Goal: Information Seeking & Learning: Check status

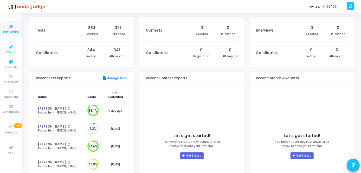
click at [14, 53] on span "Tests" at bounding box center [11, 52] width 8 height 4
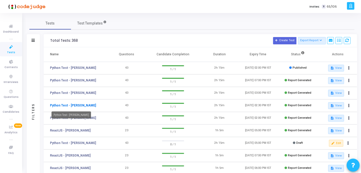
click at [72, 104] on link "Python Test - [PERSON_NAME]" at bounding box center [73, 105] width 46 height 5
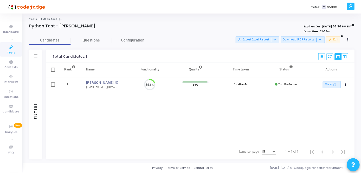
scroll to position [11, 13]
click at [96, 82] on link "[PERSON_NAME]" at bounding box center [101, 82] width 28 height 5
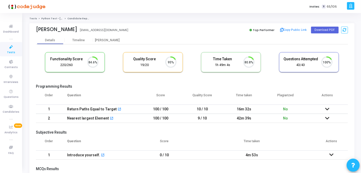
scroll to position [11, 13]
click at [329, 109] on icon at bounding box center [328, 109] width 4 height 4
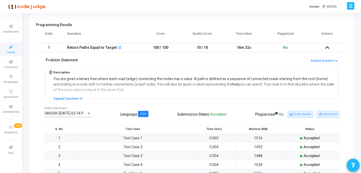
scroll to position [62, 0]
click at [81, 97] on icon at bounding box center [81, 98] width 3 height 3
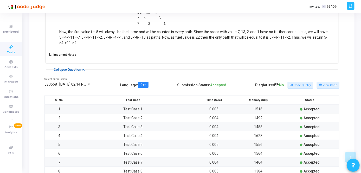
scroll to position [308, 0]
click at [127, 109] on td "Test Case 1" at bounding box center [133, 108] width 118 height 9
click at [334, 82] on button "View Code" at bounding box center [328, 85] width 23 height 7
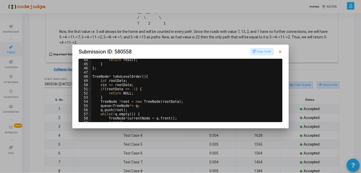
scroll to position [0, 0]
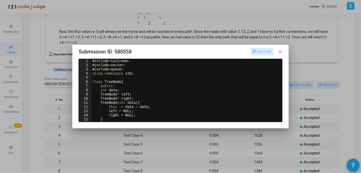
click at [281, 50] on mat-icon "close" at bounding box center [280, 51] width 5 height 5
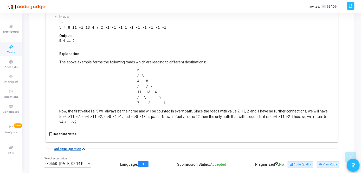
scroll to position [219, 0]
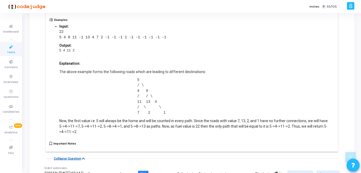
drag, startPoint x: 53, startPoint y: 62, endPoint x: 115, endPoint y: 138, distance: 98.2
click at [115, 138] on div "Description You are given a binary tree where each road (edge) connecting the n…" at bounding box center [192, 30] width 293 height 242
copy div "Lor ips dolor s ametco adip elits doei temp (inci) utlaboreet dol magna ali e a…"
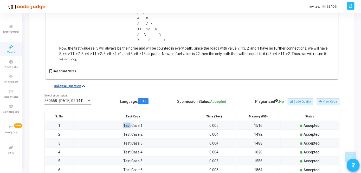
scroll to position [294, 0]
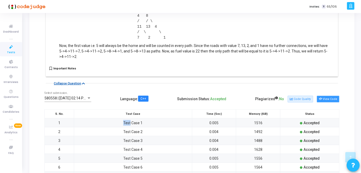
click at [325, 98] on button "View Code" at bounding box center [328, 99] width 23 height 7
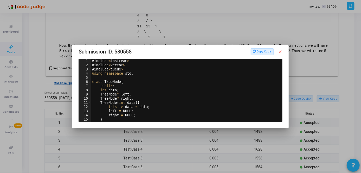
scroll to position [0, 0]
click at [269, 51] on button "Copy Code" at bounding box center [262, 51] width 23 height 7
click at [280, 51] on mat-icon "close" at bounding box center [280, 51] width 5 height 5
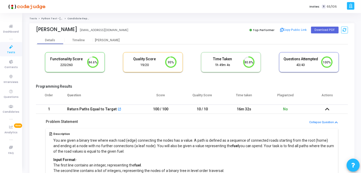
click at [328, 109] on icon at bounding box center [328, 109] width 4 height 4
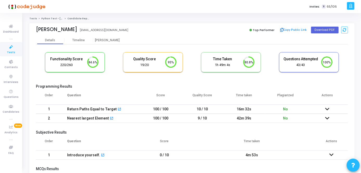
click at [328, 116] on icon at bounding box center [328, 118] width 4 height 4
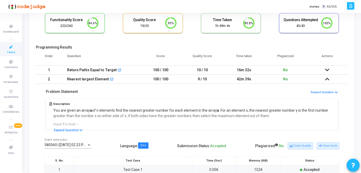
scroll to position [44, 0]
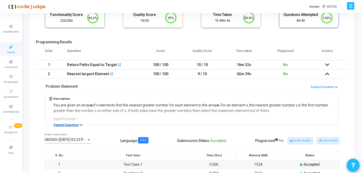
click at [80, 123] on icon at bounding box center [81, 124] width 3 height 3
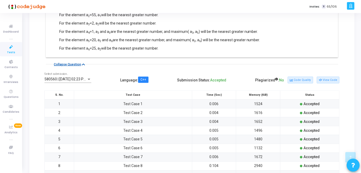
scroll to position [361, 0]
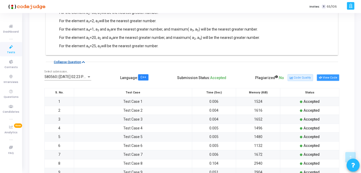
click at [319, 78] on button "View Code" at bounding box center [328, 77] width 23 height 7
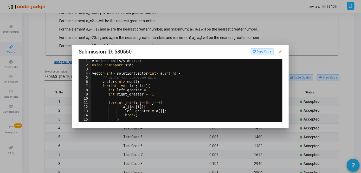
type textarea "}"
drag, startPoint x: 90, startPoint y: 61, endPoint x: 112, endPoint y: 85, distance: 31.9
click at [112, 85] on div "} 1 2 3 4 5 6 7 8 9 10 11 12 13 14 15 16 17 # include < bits / stdc ++ . h > us…" at bounding box center [181, 90] width 204 height 63
click at [270, 52] on button "Copy Code" at bounding box center [262, 51] width 23 height 7
click at [283, 49] on mat-icon "close" at bounding box center [280, 51] width 5 height 5
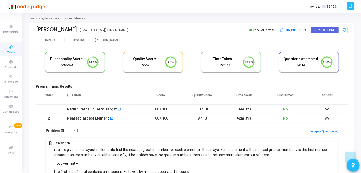
scroll to position [361, 0]
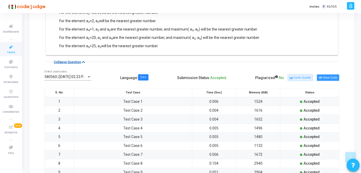
click at [330, 80] on button "View Code" at bounding box center [328, 77] width 23 height 7
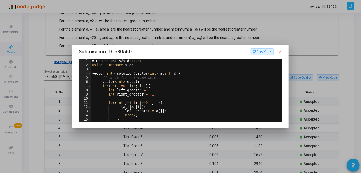
click at [282, 53] on mat-icon "close" at bounding box center [280, 51] width 5 height 5
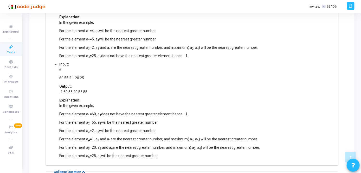
scroll to position [228, 0]
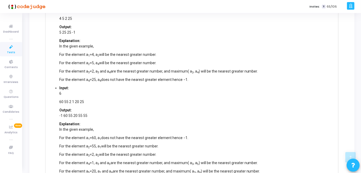
drag, startPoint x: 359, startPoint y: 57, endPoint x: 347, endPoint y: 14, distance: 44.2
click at [347, 14] on div "[PERSON_NAME] [EMAIL_ADDRESS][DOMAIN_NAME] Top Performer Copy Public Link Downl…" at bounding box center [192, 112] width 331 height 634
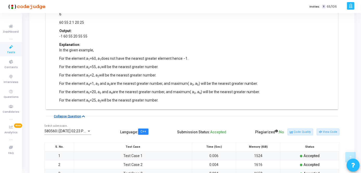
scroll to position [308, 0]
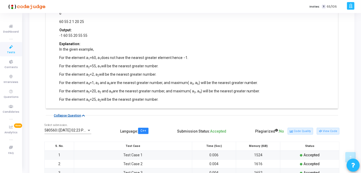
click at [312, 117] on cj-question-submission-details "Problem Statement Collapse Question Description You are given an array a of n e…" at bounding box center [192, 33] width 312 height 436
click at [331, 128] on button "View Code" at bounding box center [328, 131] width 23 height 7
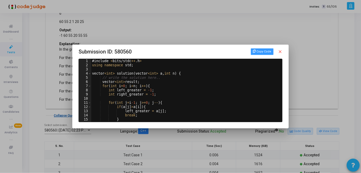
click at [264, 51] on button "Copy Code" at bounding box center [262, 51] width 23 height 7
click at [283, 52] on mat-icon "close" at bounding box center [280, 51] width 5 height 5
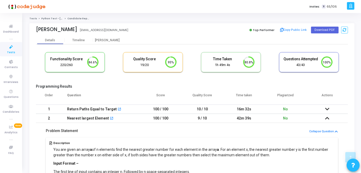
scroll to position [308, 0]
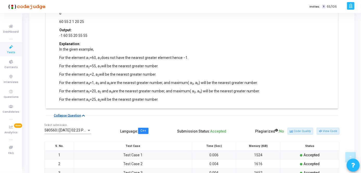
click at [11, 47] on icon at bounding box center [11, 47] width 11 height 7
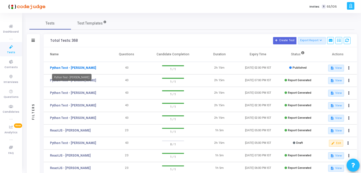
click at [78, 68] on link "Python Test - [PERSON_NAME]" at bounding box center [73, 67] width 46 height 5
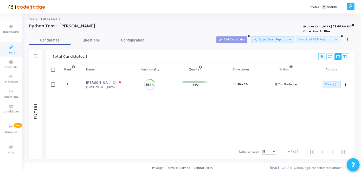
scroll to position [11, 13]
click at [96, 83] on link "[PERSON_NAME]" at bounding box center [99, 82] width 25 height 5
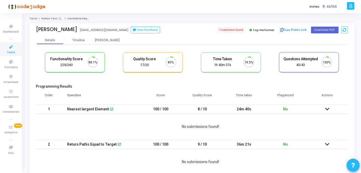
scroll to position [11, 13]
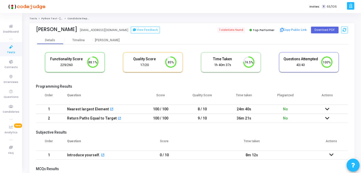
click at [327, 108] on icon at bounding box center [328, 109] width 4 height 4
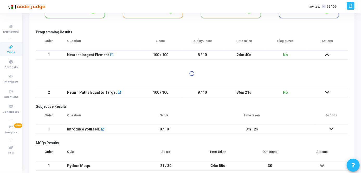
scroll to position [55, 0]
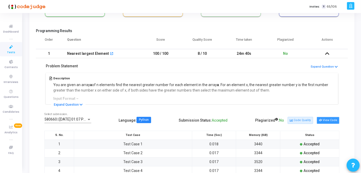
click at [322, 121] on icon at bounding box center [320, 120] width 3 height 3
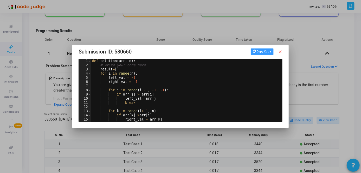
click at [266, 51] on button "Copy Code" at bounding box center [262, 51] width 23 height 7
click at [284, 49] on mat-dialog-container "Submission ID: 580660 Copy Code close 1 2 3 4 5 6 7 8 9 10 11 12 13 14 15 16 17…" at bounding box center [180, 87] width 217 height 84
click at [282, 52] on mat-icon "close" at bounding box center [280, 51] width 5 height 5
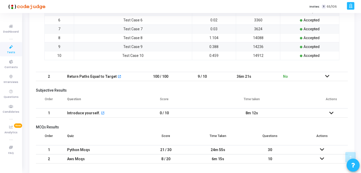
scroll to position [240, 0]
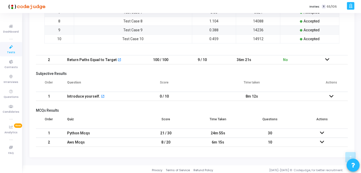
click at [328, 58] on icon at bounding box center [328, 60] width 4 height 4
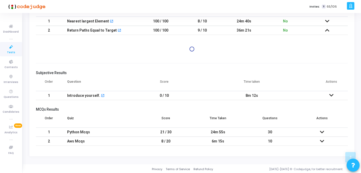
scroll to position [111, 0]
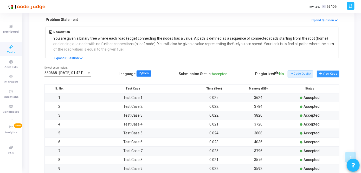
click at [328, 75] on button "View Code" at bounding box center [328, 73] width 23 height 7
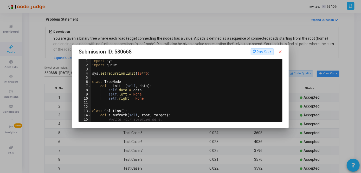
scroll to position [0, 0]
click at [266, 53] on button "Copy Code" at bounding box center [262, 51] width 23 height 7
click at [282, 53] on mat-icon "close" at bounding box center [280, 51] width 5 height 5
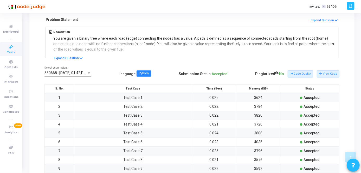
scroll to position [240, 0]
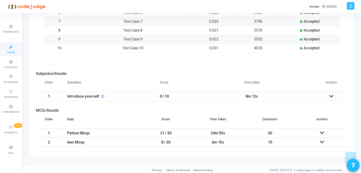
click at [322, 131] on icon at bounding box center [322, 133] width 4 height 4
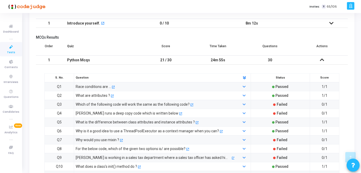
scroll to position [342, 0]
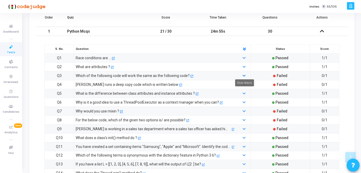
click at [246, 74] on icon at bounding box center [244, 75] width 3 height 3
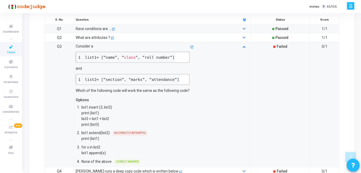
scroll to position [378, 0]
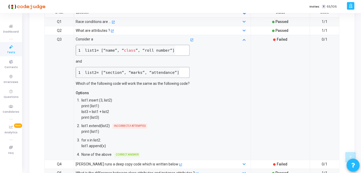
drag, startPoint x: 77, startPoint y: 37, endPoint x: 160, endPoint y: 149, distance: 139.3
click at [160, 149] on div "Consider a list1= [“name”, “ class ”, “roll number”] and list2= [“section”, “ma…" at bounding box center [162, 97] width 179 height 122
copy div "Consider a list1= [“name”, “ class ”, “roll number”] and list2= [“section”, “ma…"
click at [197, 78] on div "Consider a list1= [“name”, “ class ”, “roll number”] and list2= [“section”, “ma…" at bounding box center [155, 62] width 164 height 53
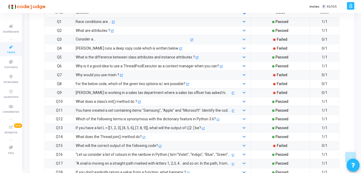
click at [283, 73] on span "Failed" at bounding box center [282, 75] width 11 height 4
click at [105, 73] on div "Why would you use mixin ?" at bounding box center [97, 75] width 43 height 6
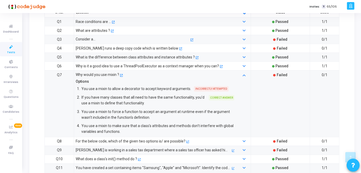
drag, startPoint x: 135, startPoint y: 134, endPoint x: 76, endPoint y: 76, distance: 83.0
copy div "Why would you use mixin ? open_in_new Options 1. You use a mixin to allow a dec…"
click at [246, 140] on icon at bounding box center [244, 141] width 3 height 3
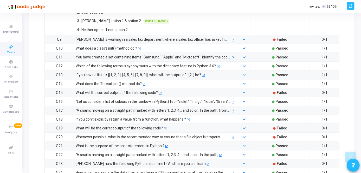
scroll to position [600, 0]
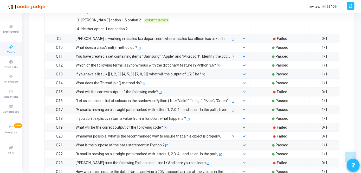
click at [242, 41] on div at bounding box center [244, 39] width 15 height 6
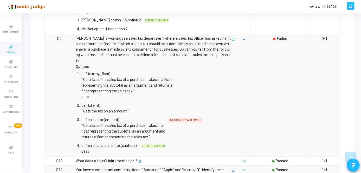
drag, startPoint x: 76, startPoint y: 41, endPoint x: 139, endPoint y: 149, distance: 125.6
click at [139, 149] on div "[PERSON_NAME] is working in a sales tax department where a sales tax officer ha…" at bounding box center [162, 95] width 179 height 119
copy div "Loremi do sitamet co a elits doe temporinci utlab e dolor mag aliquae adm venia…"
click at [229, 116] on div "3. def sales_tax(amount): '''Calculates the sales tax of a purchase. Takes in a…" at bounding box center [155, 128] width 159 height 24
